Goal: Task Accomplishment & Management: Manage account settings

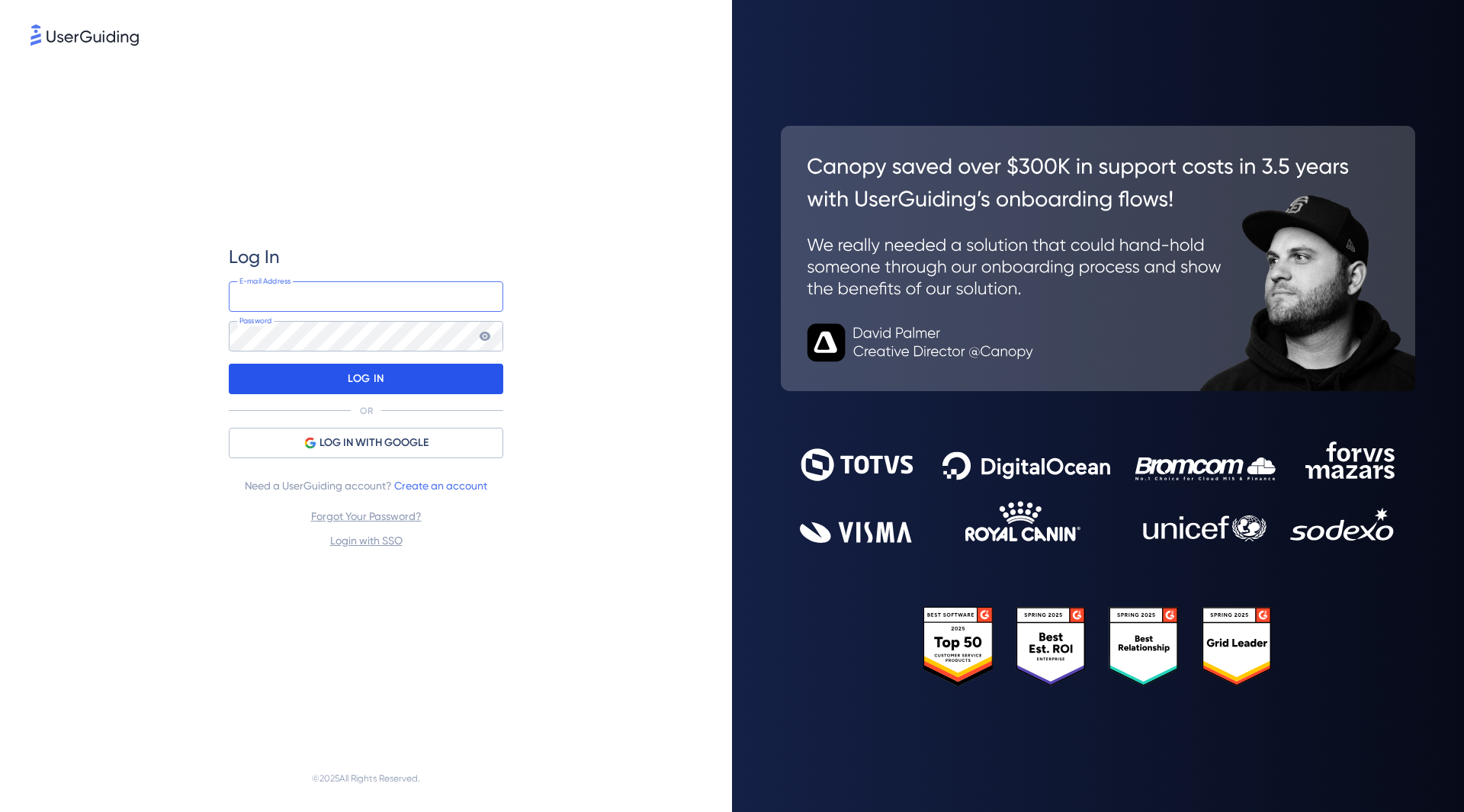
type input "[PERSON_NAME][EMAIL_ADDRESS][DOMAIN_NAME]"
click at [382, 386] on p "LOG IN" at bounding box center [366, 378] width 36 height 25
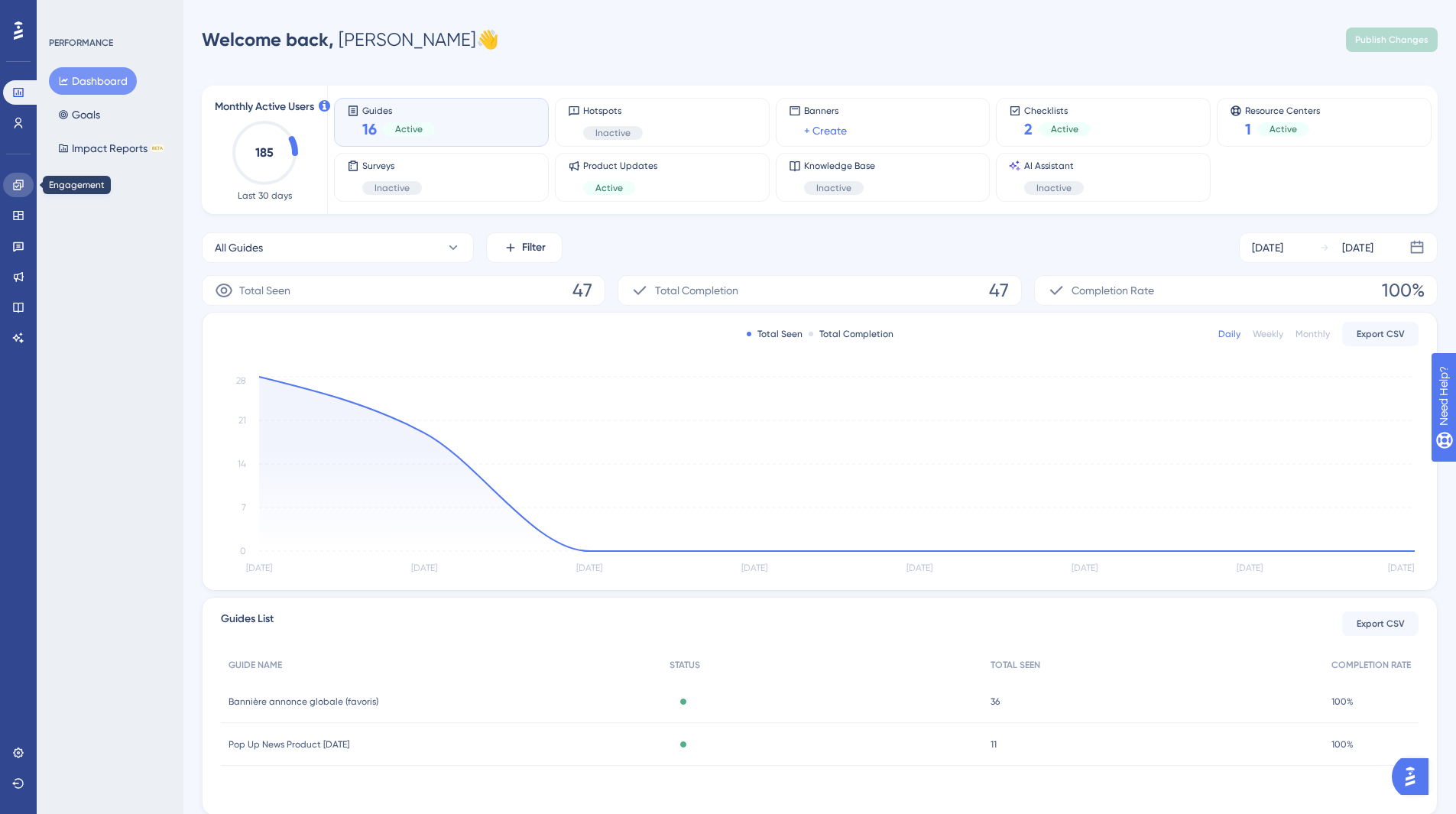
click at [20, 176] on link at bounding box center [18, 185] width 30 height 25
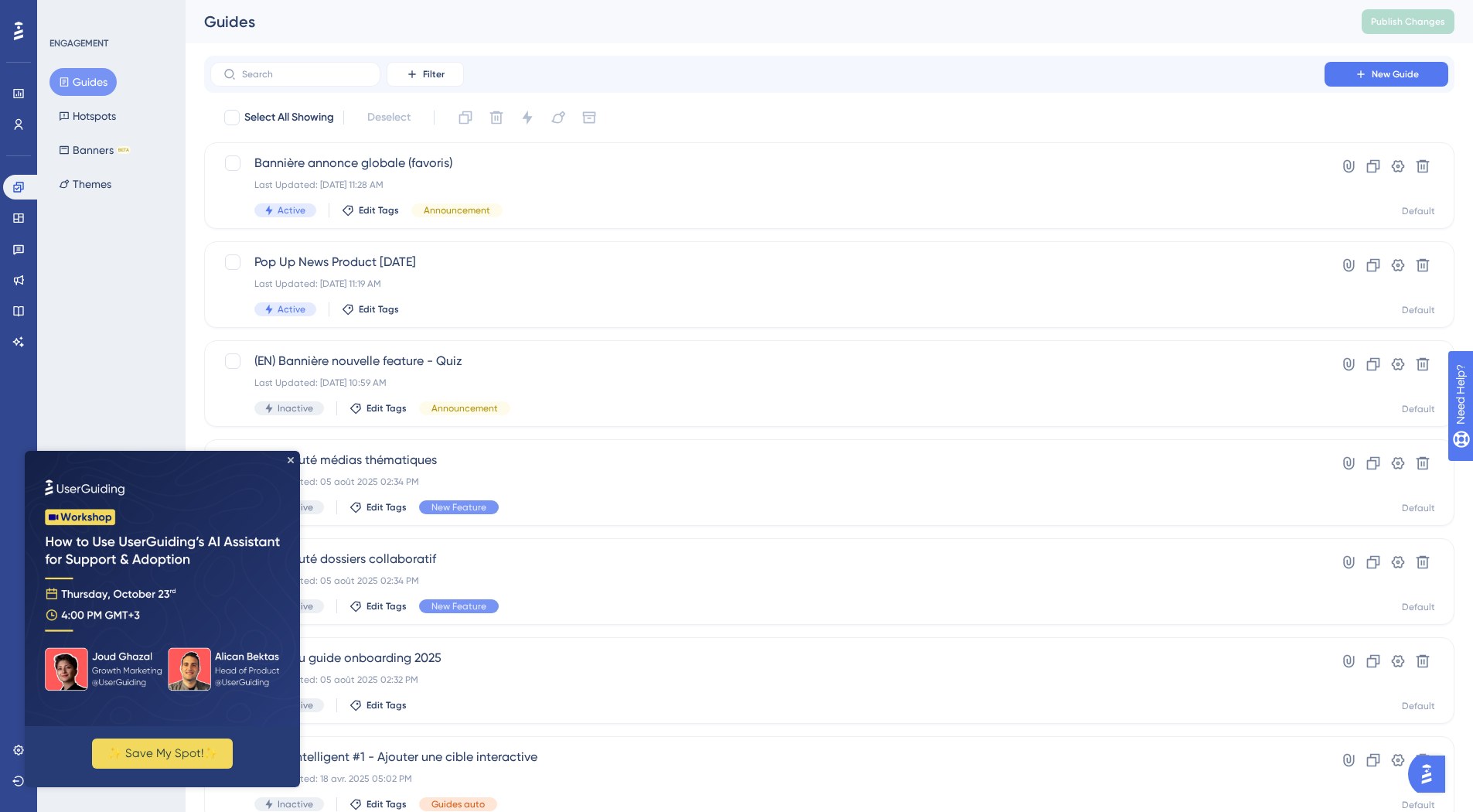
click at [290, 456] on img at bounding box center [162, 588] width 275 height 275
click at [290, 464] on img at bounding box center [162, 588] width 275 height 275
click at [289, 462] on icon "Close Preview" at bounding box center [290, 459] width 7 height 7
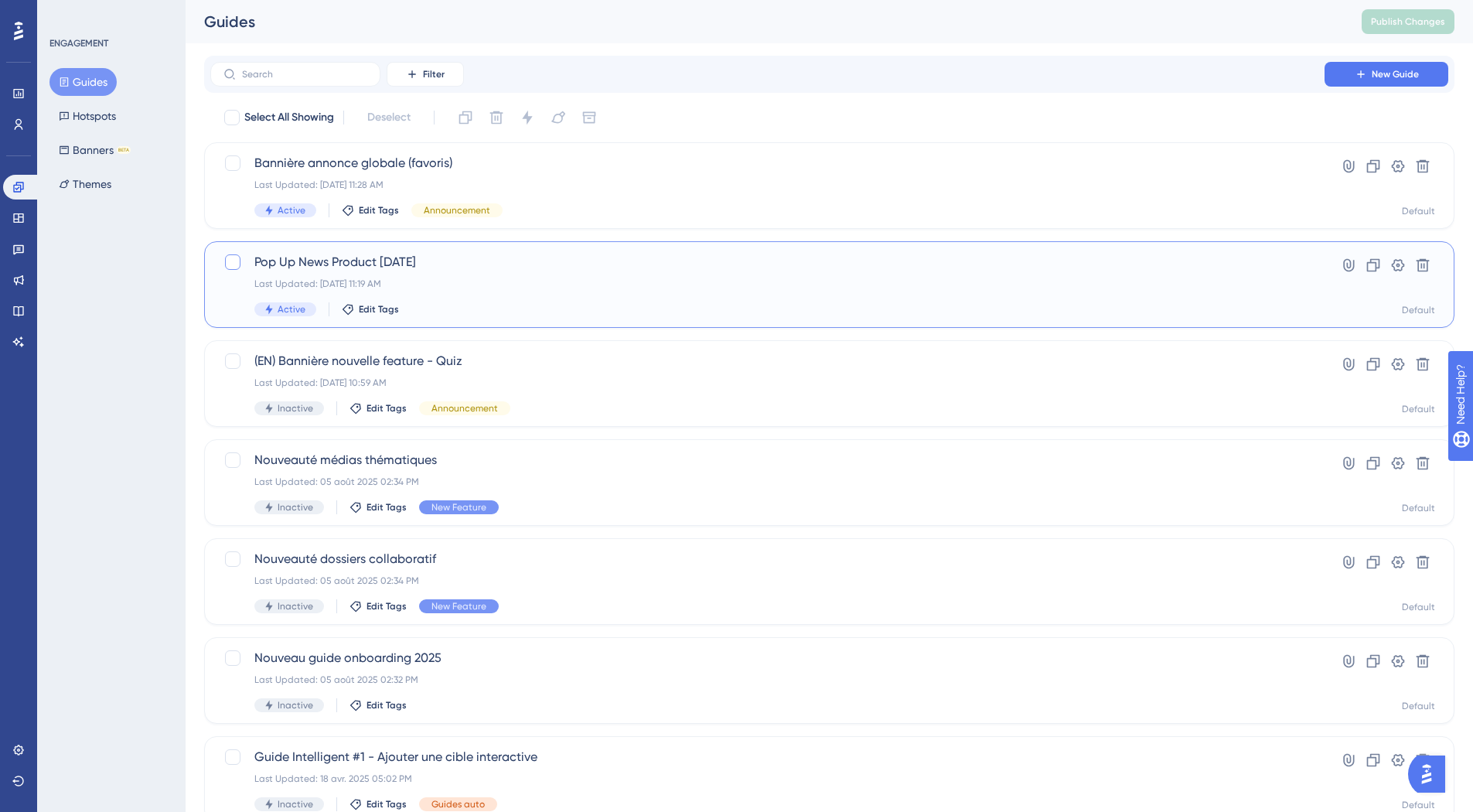
click at [231, 268] on div at bounding box center [232, 261] width 16 height 16
checkbox input "true"
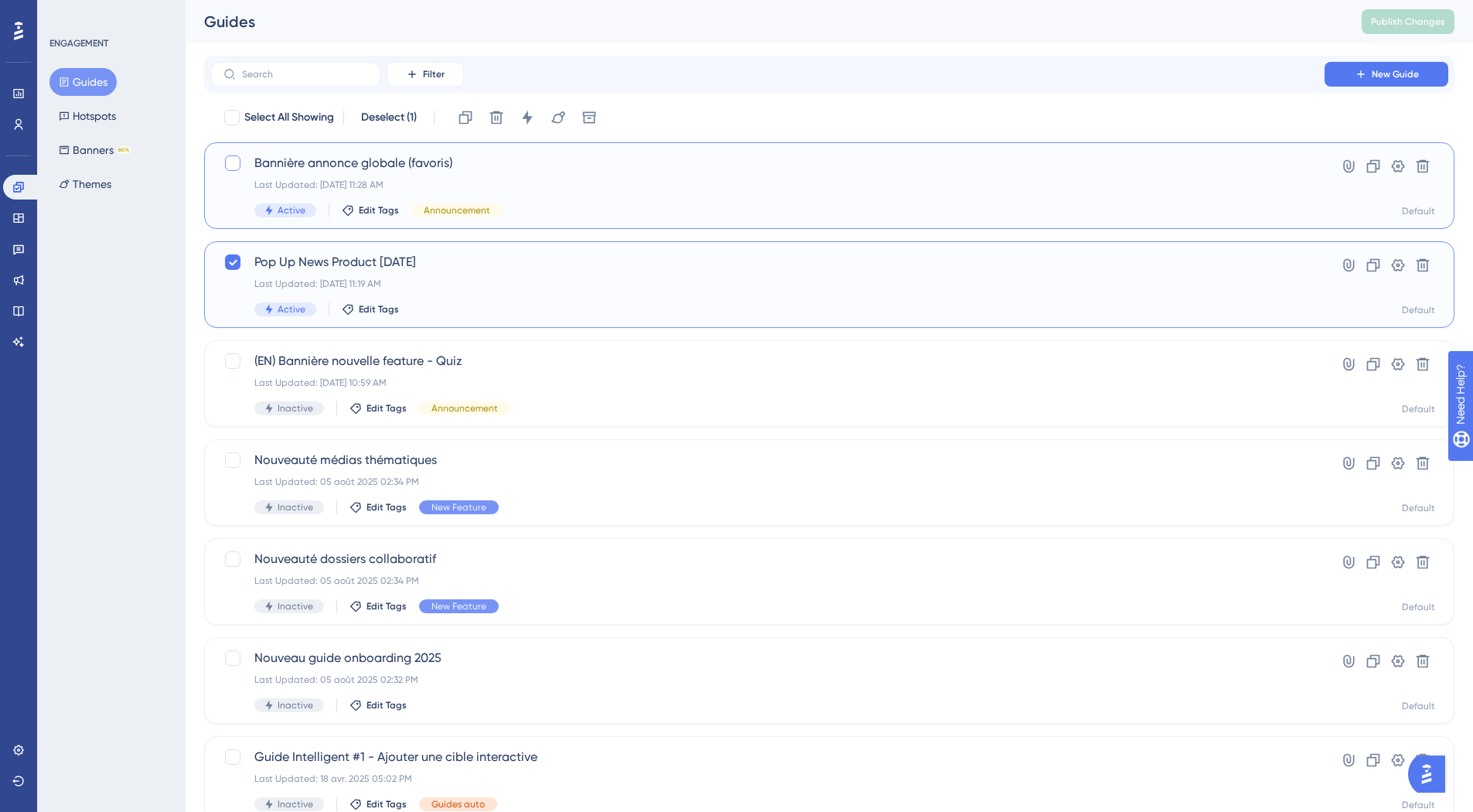
click at [231, 159] on div at bounding box center [232, 162] width 16 height 16
checkbox input "true"
click at [538, 124] on button at bounding box center [527, 118] width 25 height 25
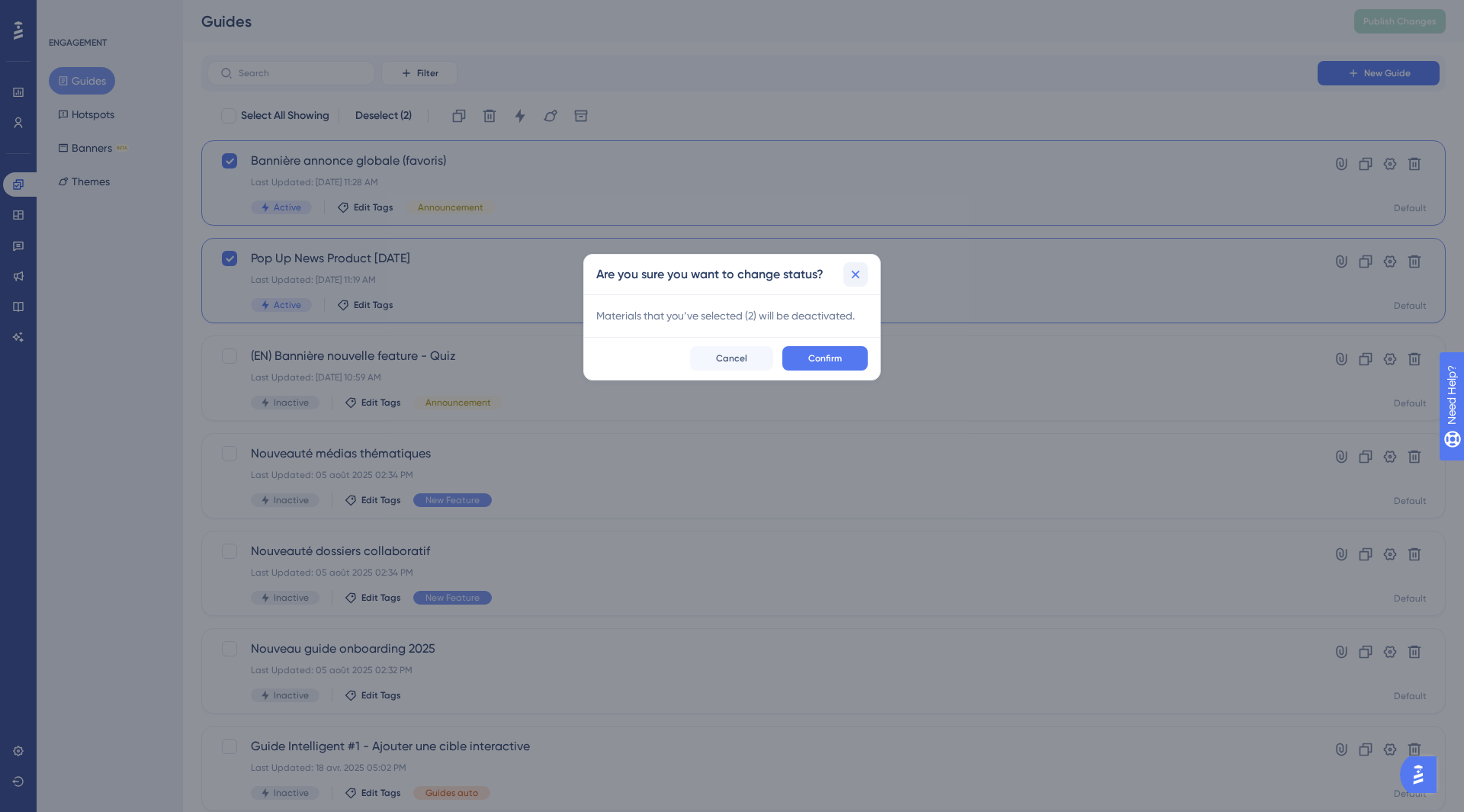
click at [850, 285] on div "Are you sure you want to change status?" at bounding box center [731, 274] width 296 height 40
click at [850, 282] on button at bounding box center [855, 274] width 25 height 25
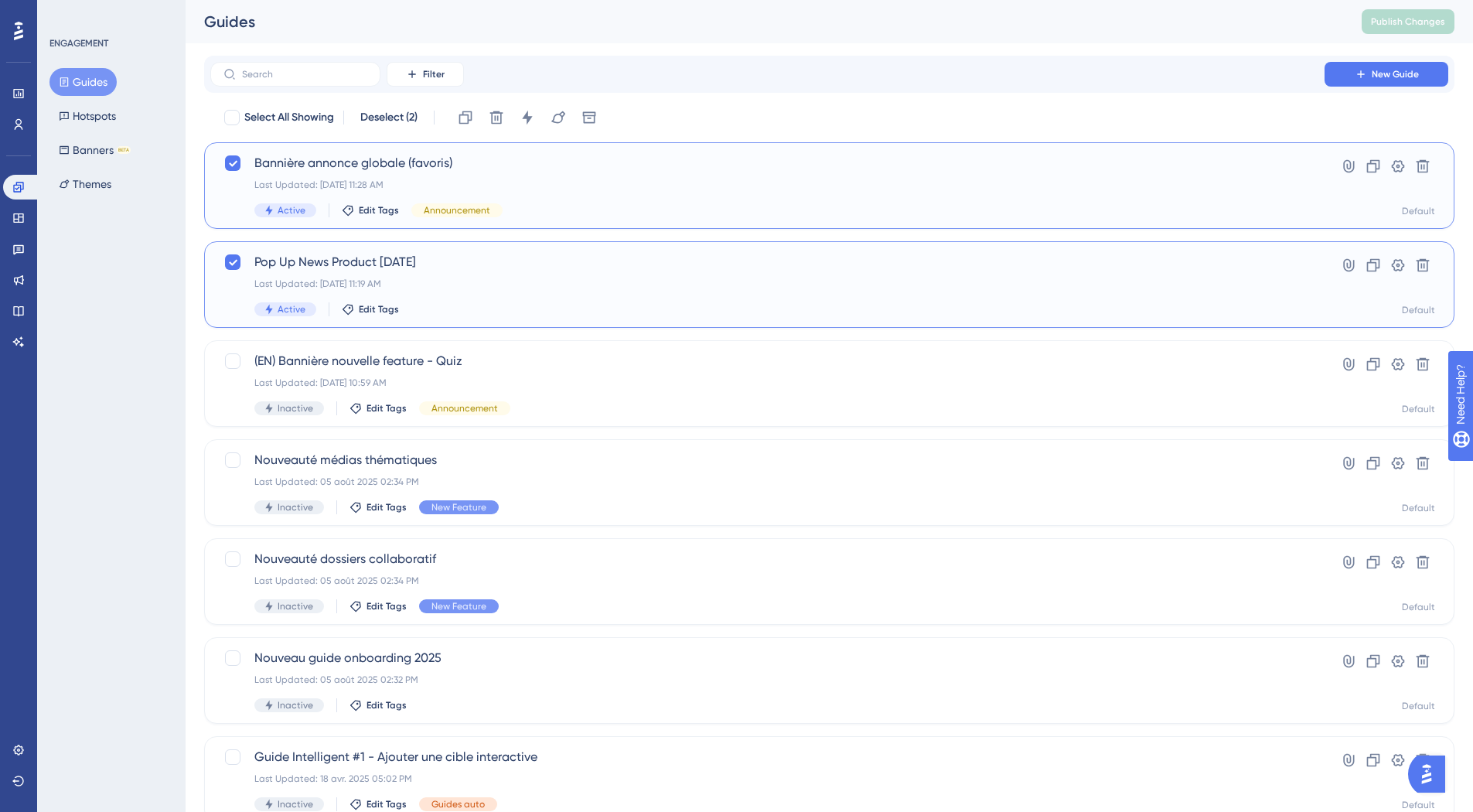
click at [223, 270] on div "Pop Up News Product [DATE] Last Updated: [DATE] 11:19 AM Active Edit Tags Hyper…" at bounding box center [829, 284] width 1250 height 87
click at [227, 164] on div at bounding box center [232, 162] width 16 height 16
checkbox input "true"
click at [535, 119] on icon at bounding box center [527, 118] width 16 height 16
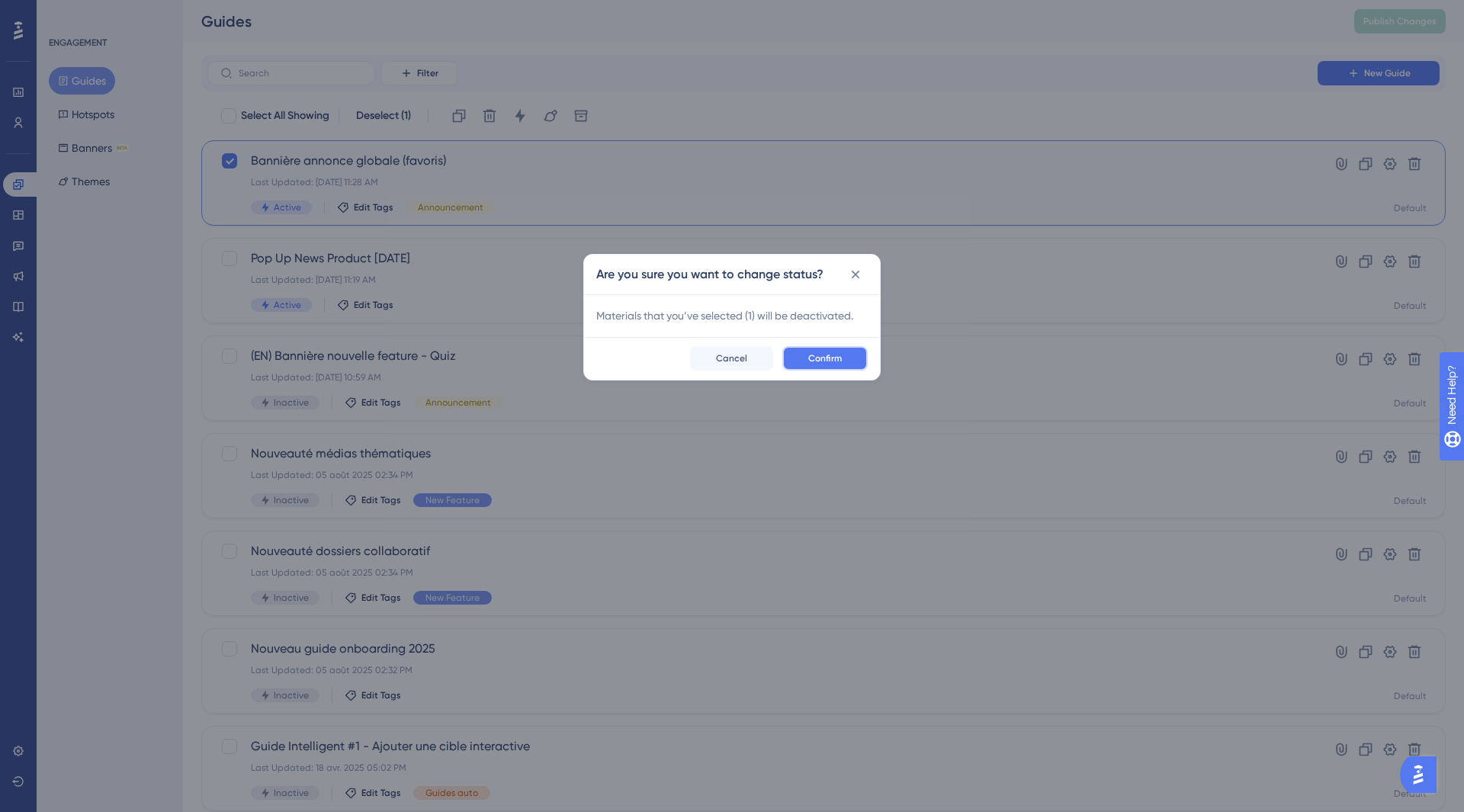
click at [794, 349] on button "Confirm" at bounding box center [825, 358] width 86 height 25
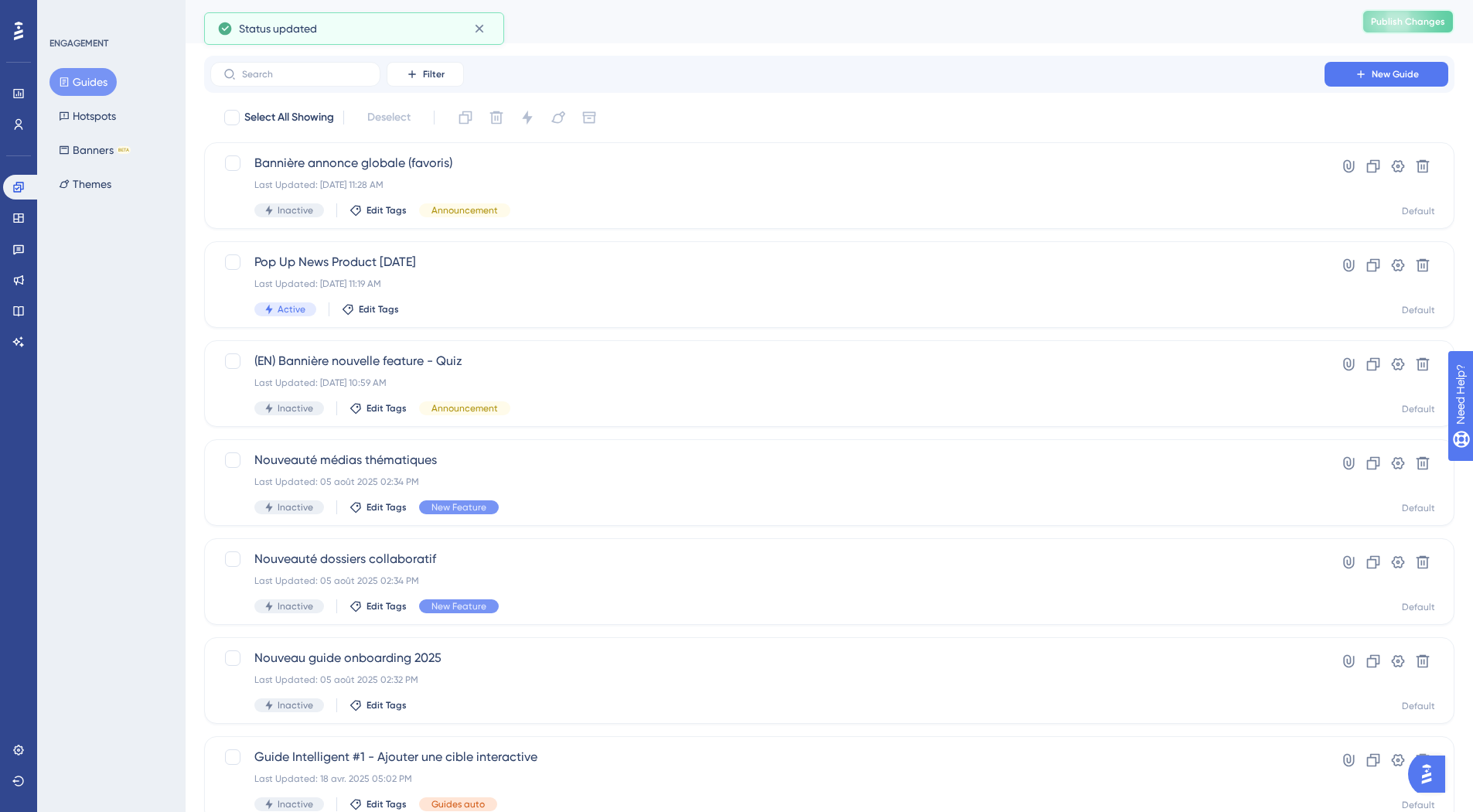
click at [1398, 28] on button "Publish Changes" at bounding box center [1408, 21] width 92 height 25
